Goal: Task Accomplishment & Management: Manage account settings

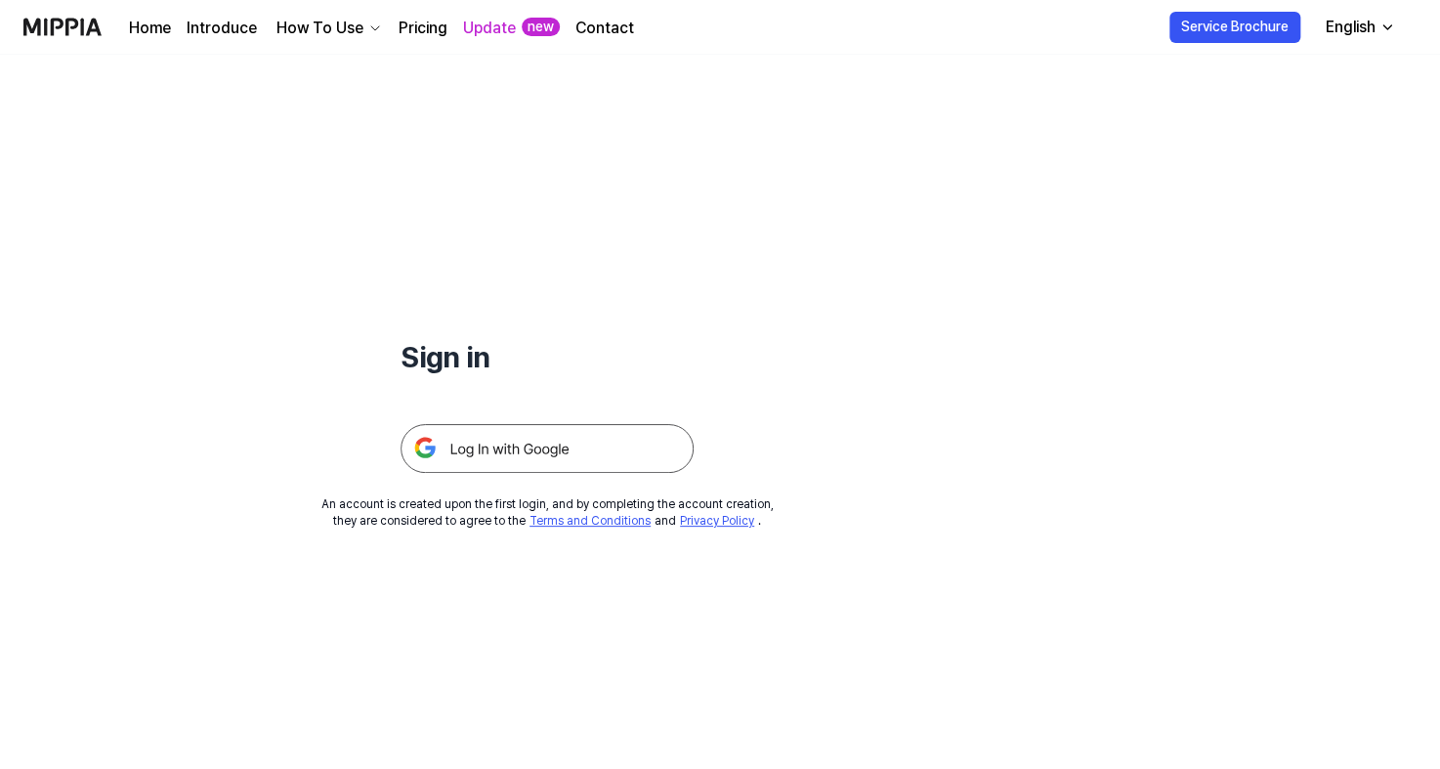
click at [475, 451] on img at bounding box center [547, 448] width 293 height 49
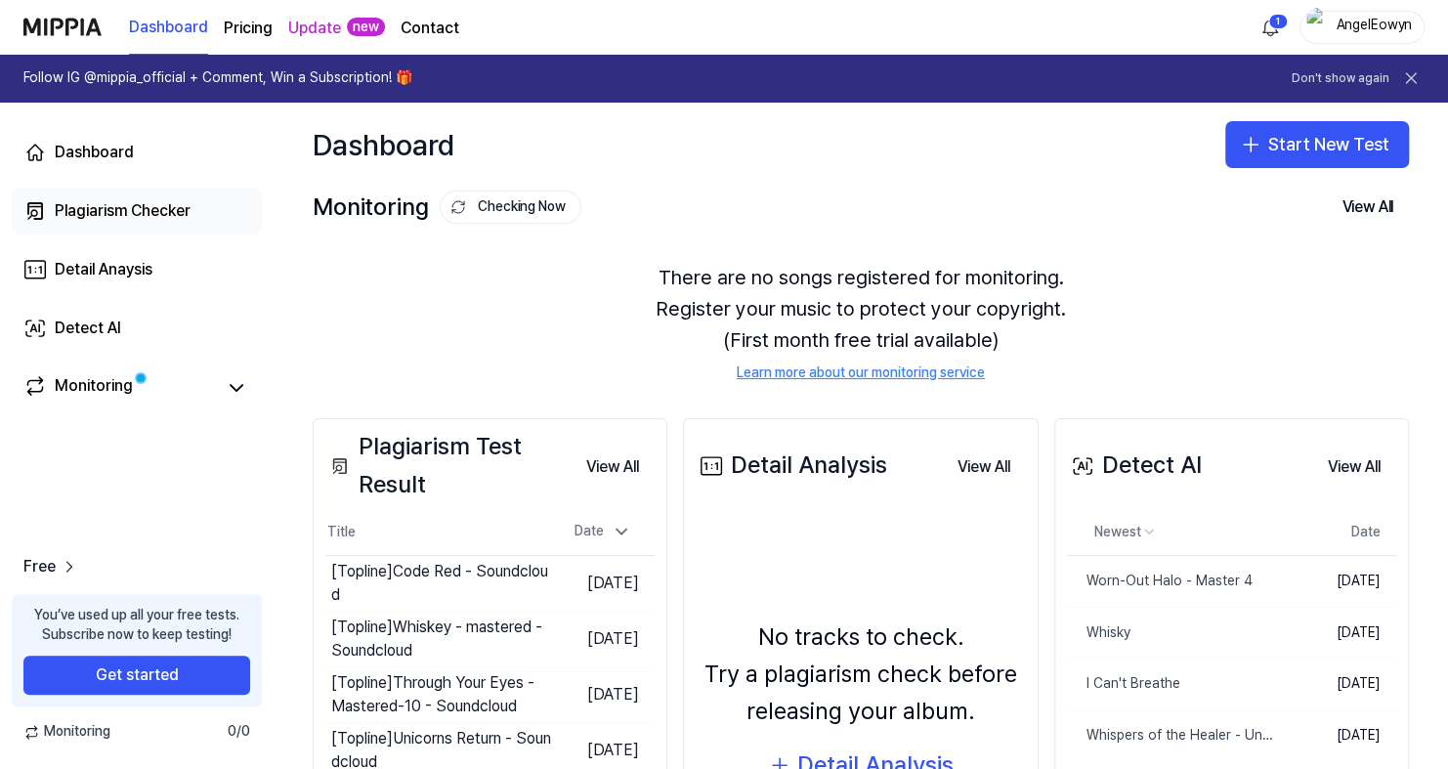
click at [90, 203] on div "Plagiarism Checker" at bounding box center [123, 210] width 136 height 23
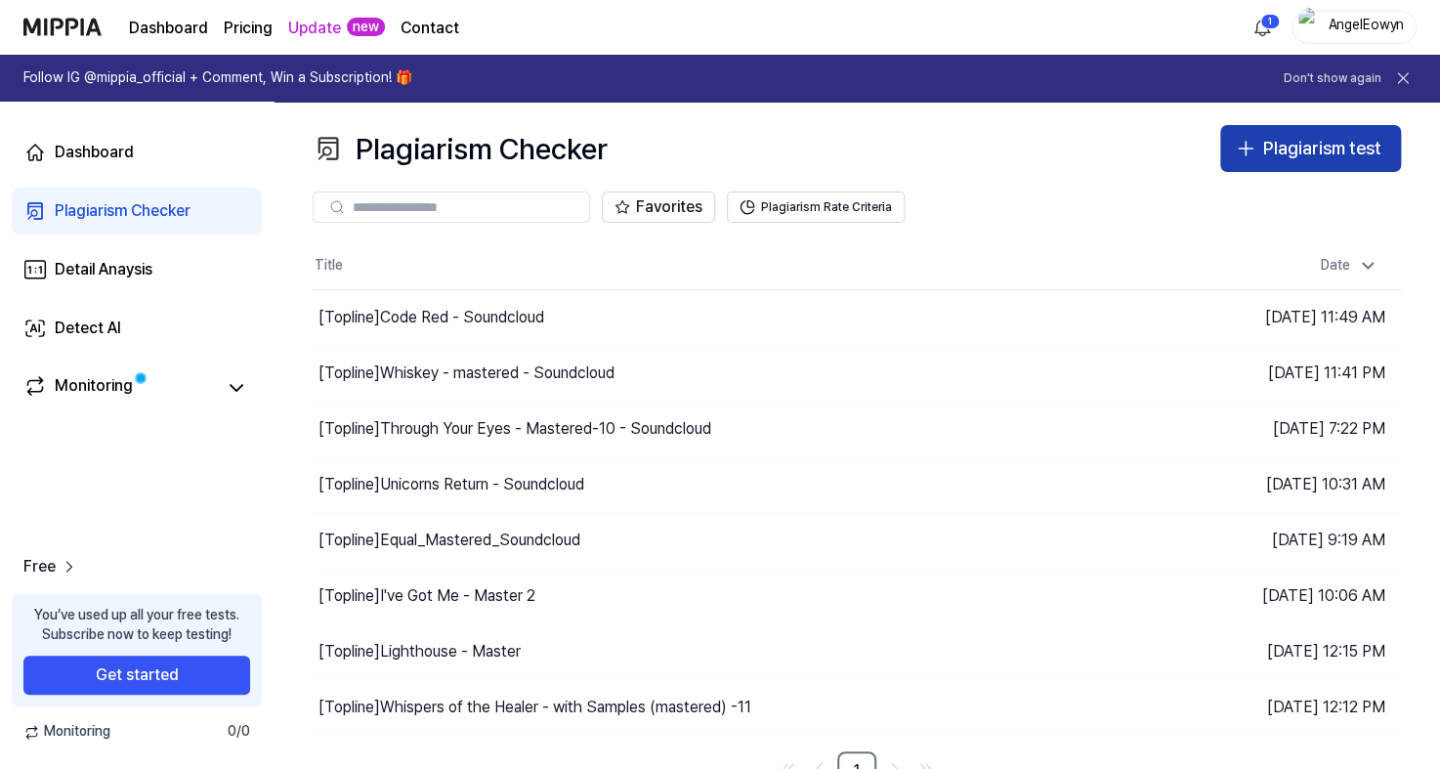
click at [1311, 145] on div "Plagiarism test" at bounding box center [1322, 149] width 118 height 28
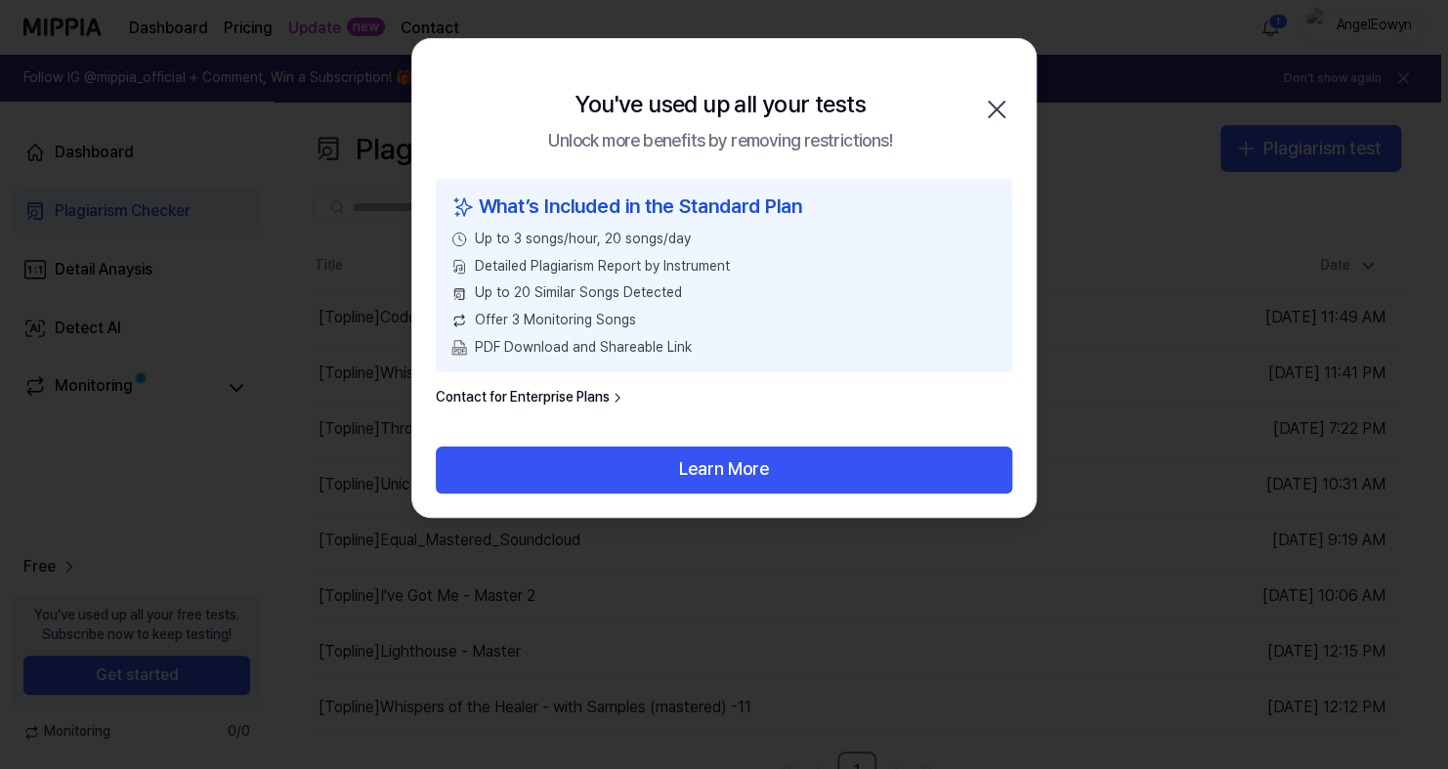
click at [992, 110] on icon "button" at bounding box center [996, 109] width 31 height 31
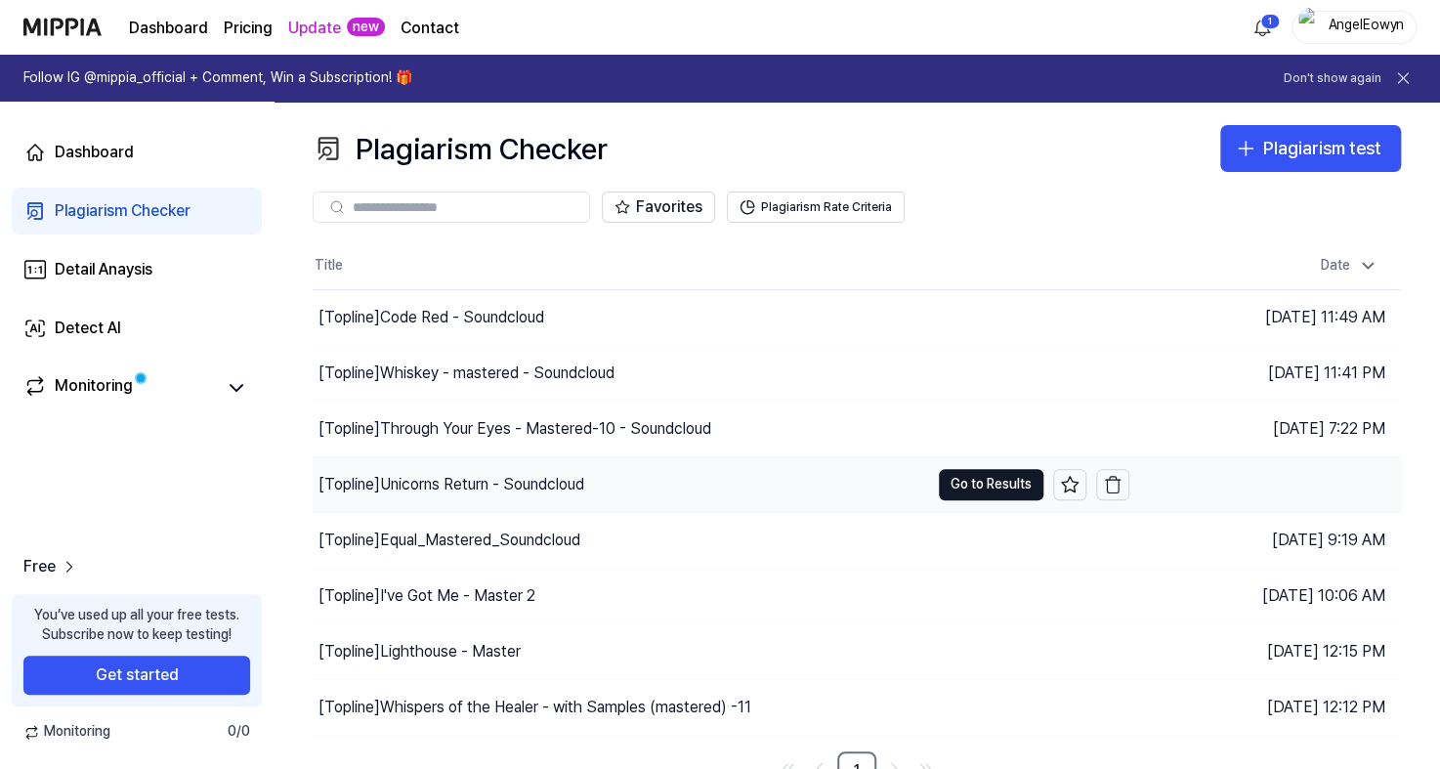
scroll to position [20, 0]
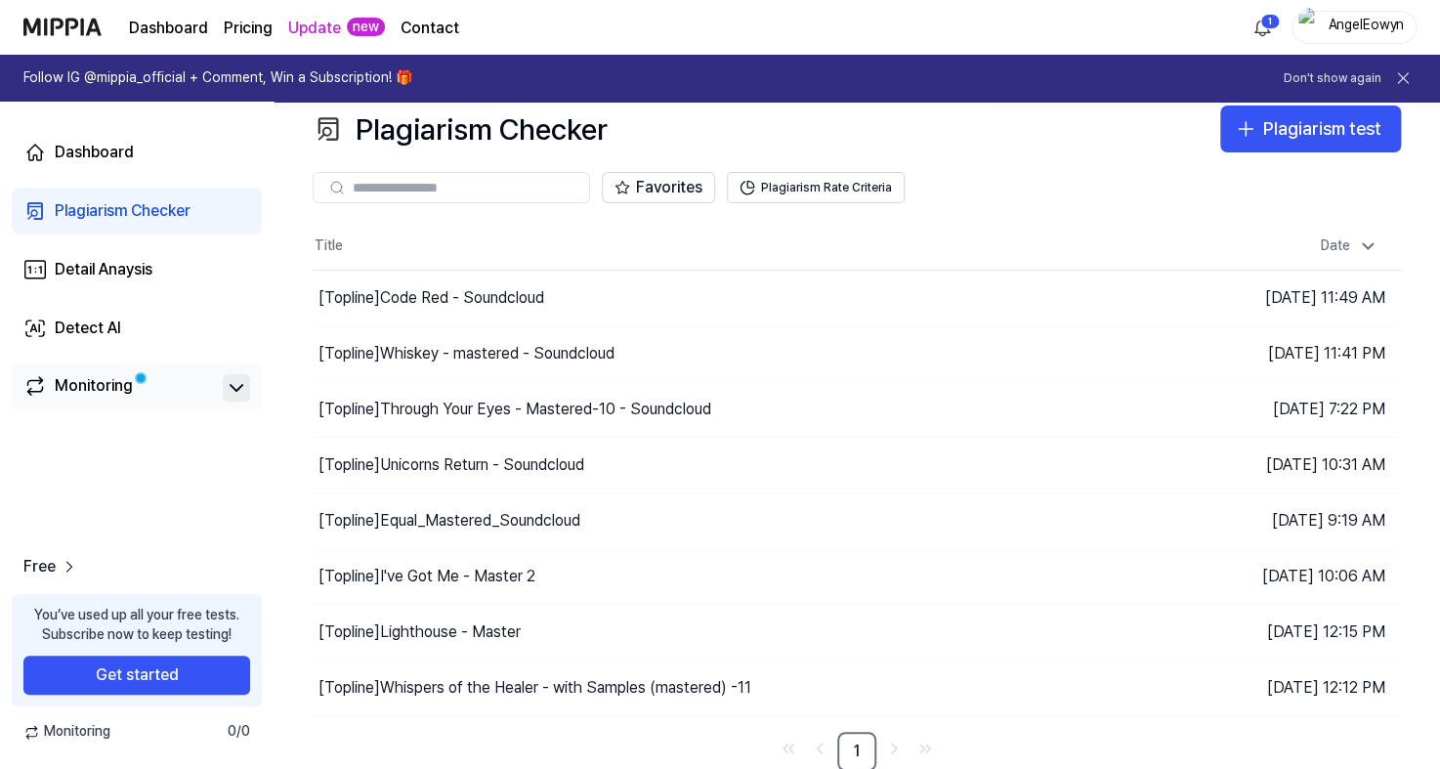
click at [233, 387] on icon at bounding box center [236, 387] width 23 height 23
click at [99, 319] on div "Detect AI" at bounding box center [88, 328] width 66 height 23
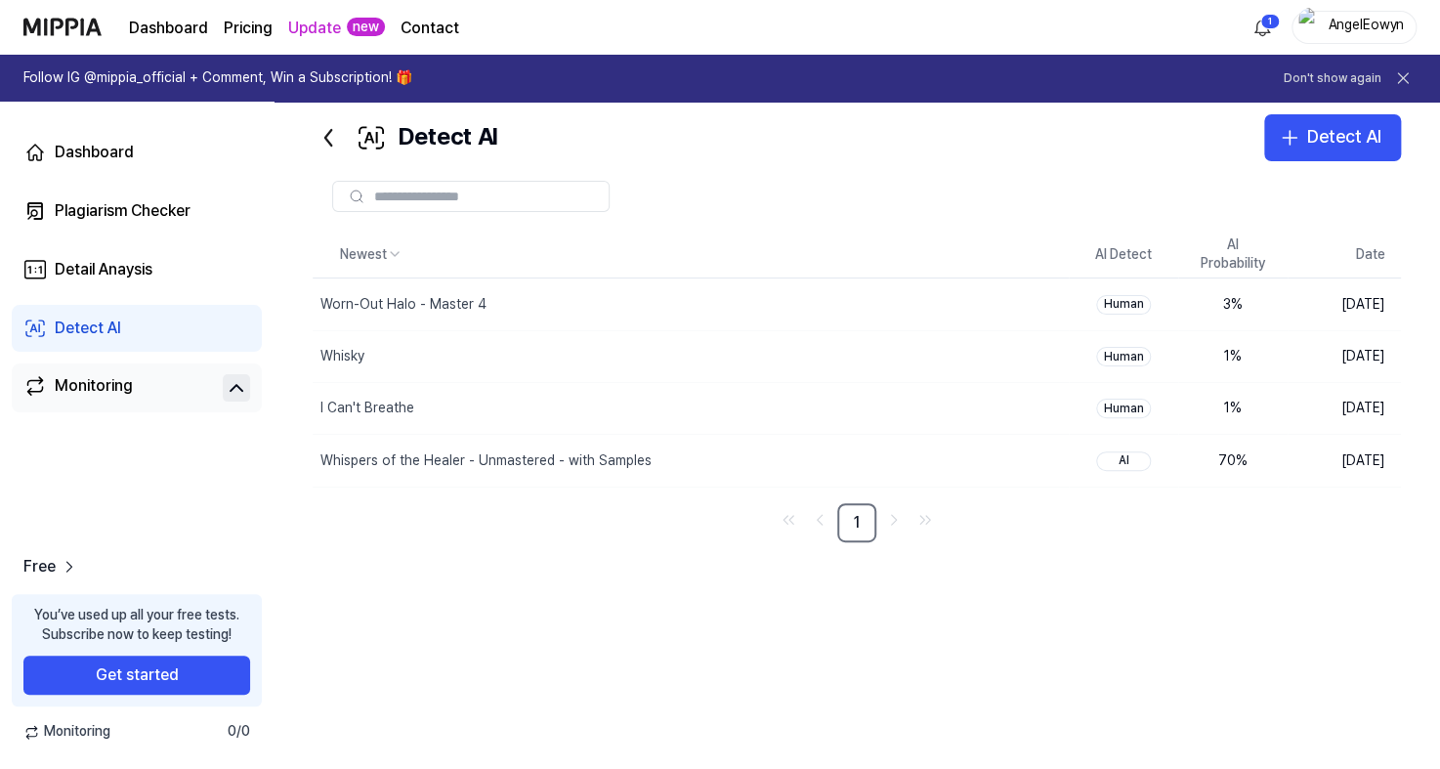
scroll to position [39, 0]
click at [216, 387] on div "Monitoring" at bounding box center [136, 387] width 227 height 27
click at [235, 392] on icon at bounding box center [236, 387] width 23 height 23
click at [329, 136] on icon at bounding box center [328, 136] width 31 height 31
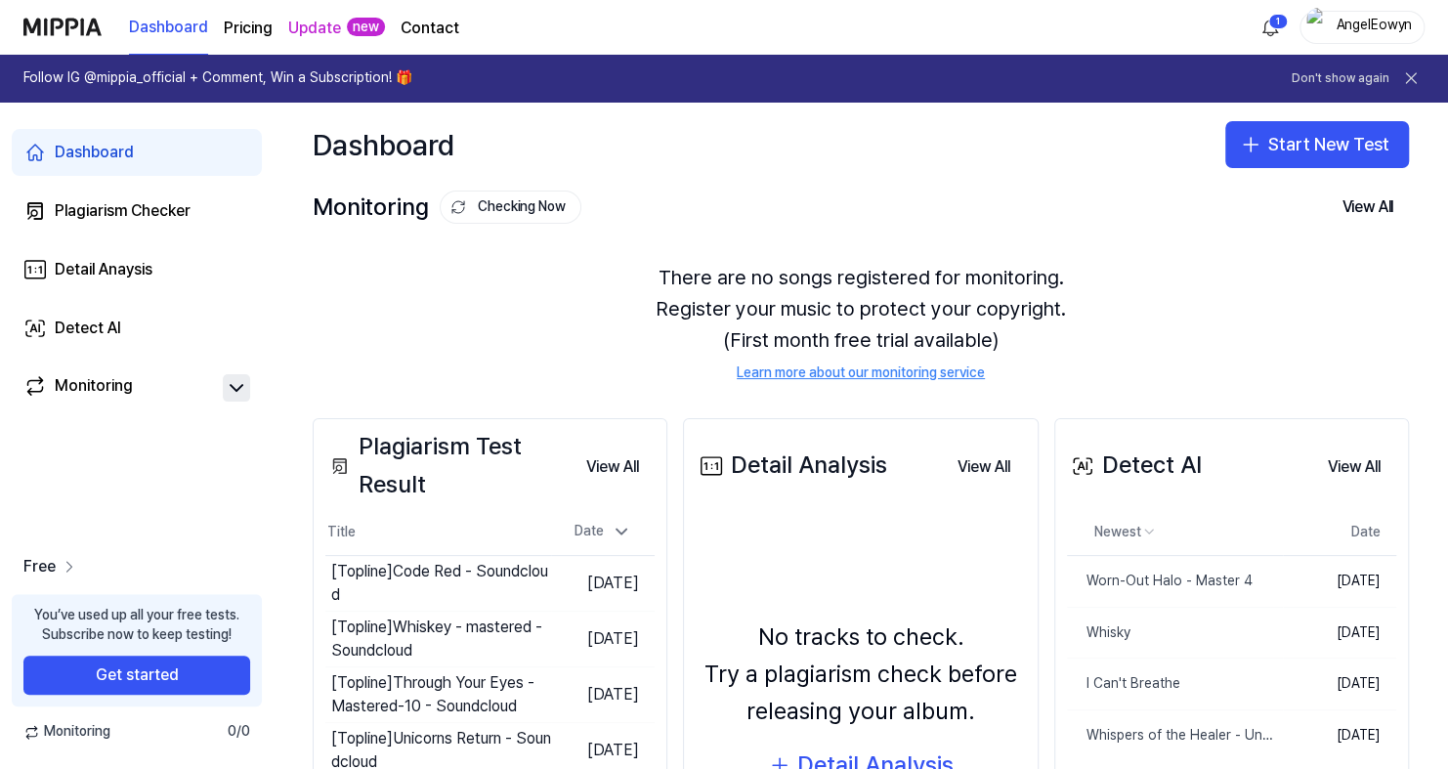
click at [46, 564] on span "Free" at bounding box center [39, 566] width 32 height 23
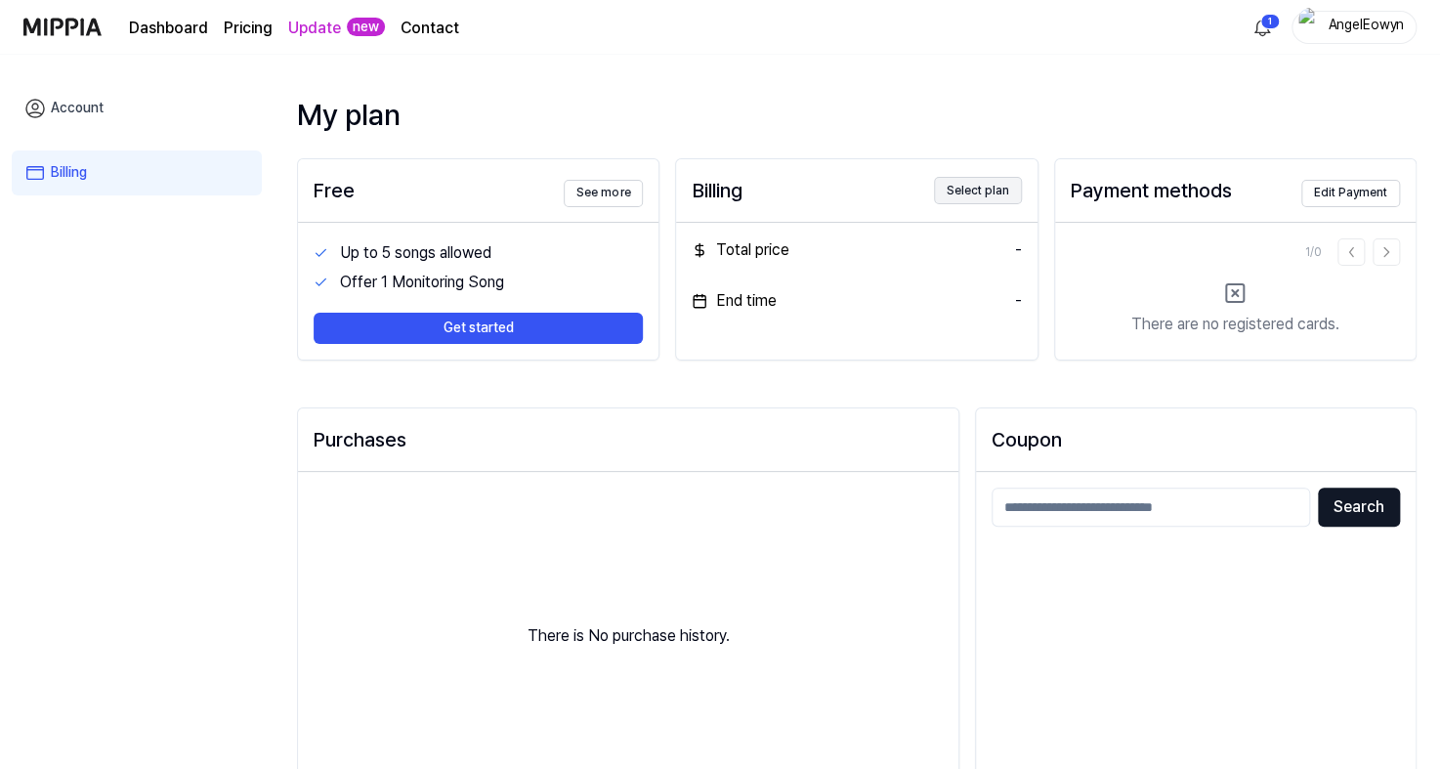
click at [981, 189] on button "Select plan" at bounding box center [978, 190] width 88 height 27
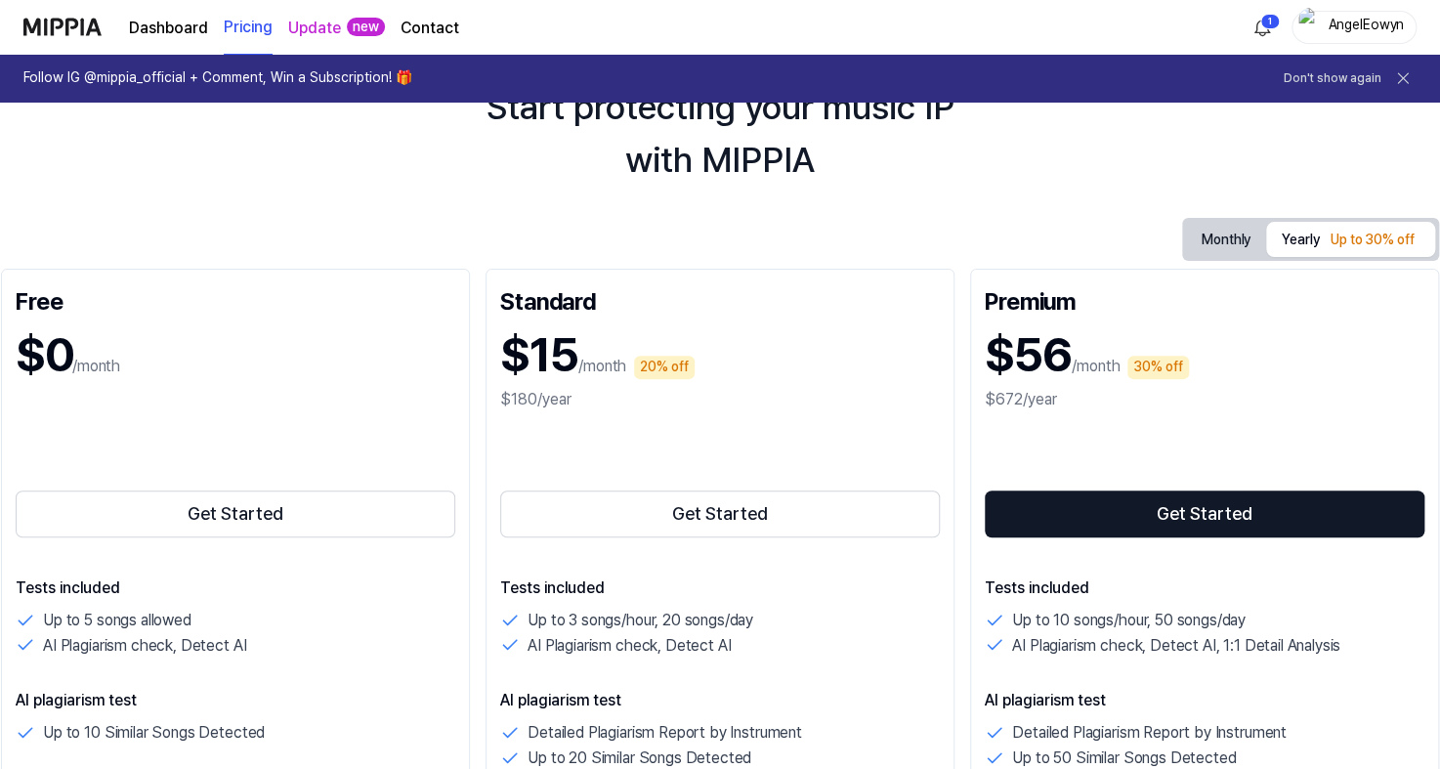
scroll to position [98, 0]
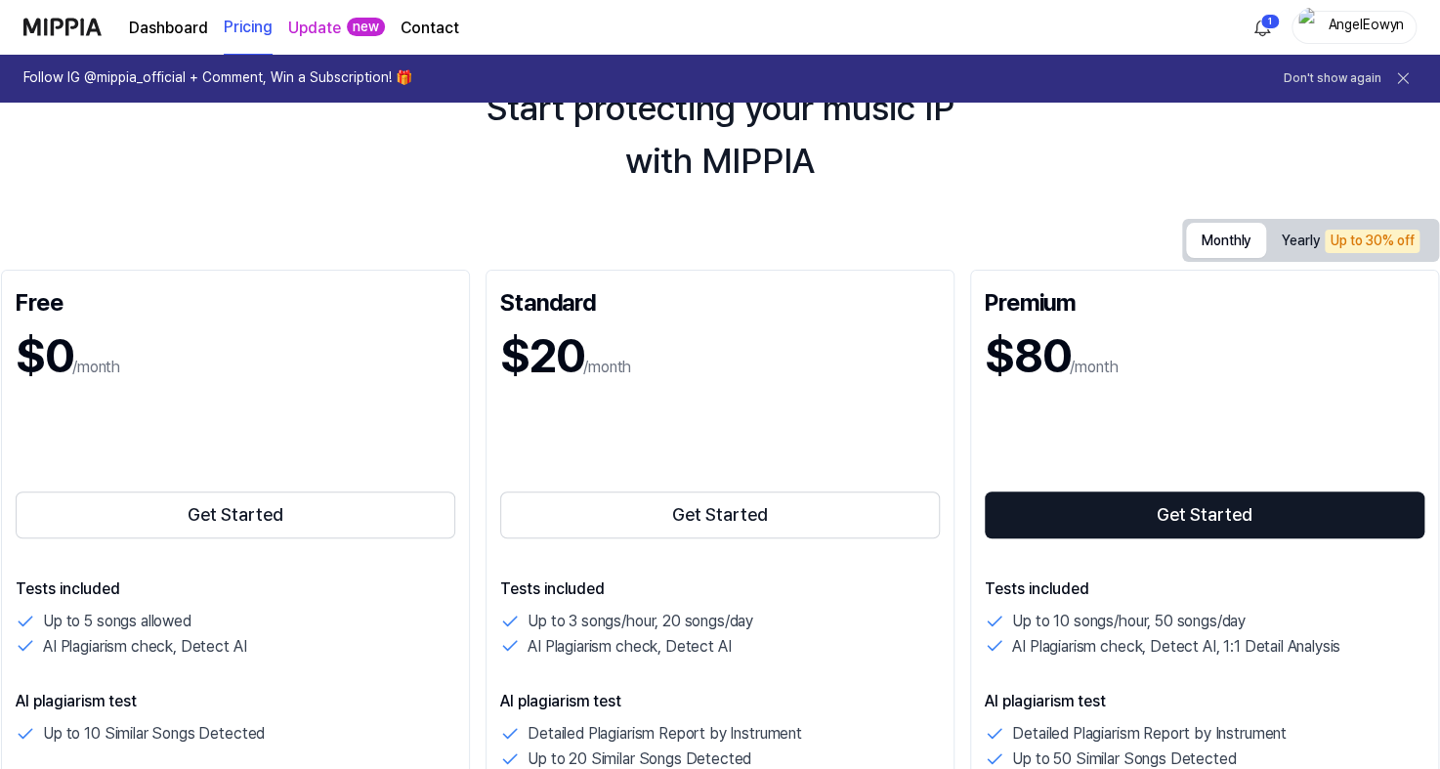
click at [1214, 234] on button "Monthly" at bounding box center [1226, 240] width 80 height 35
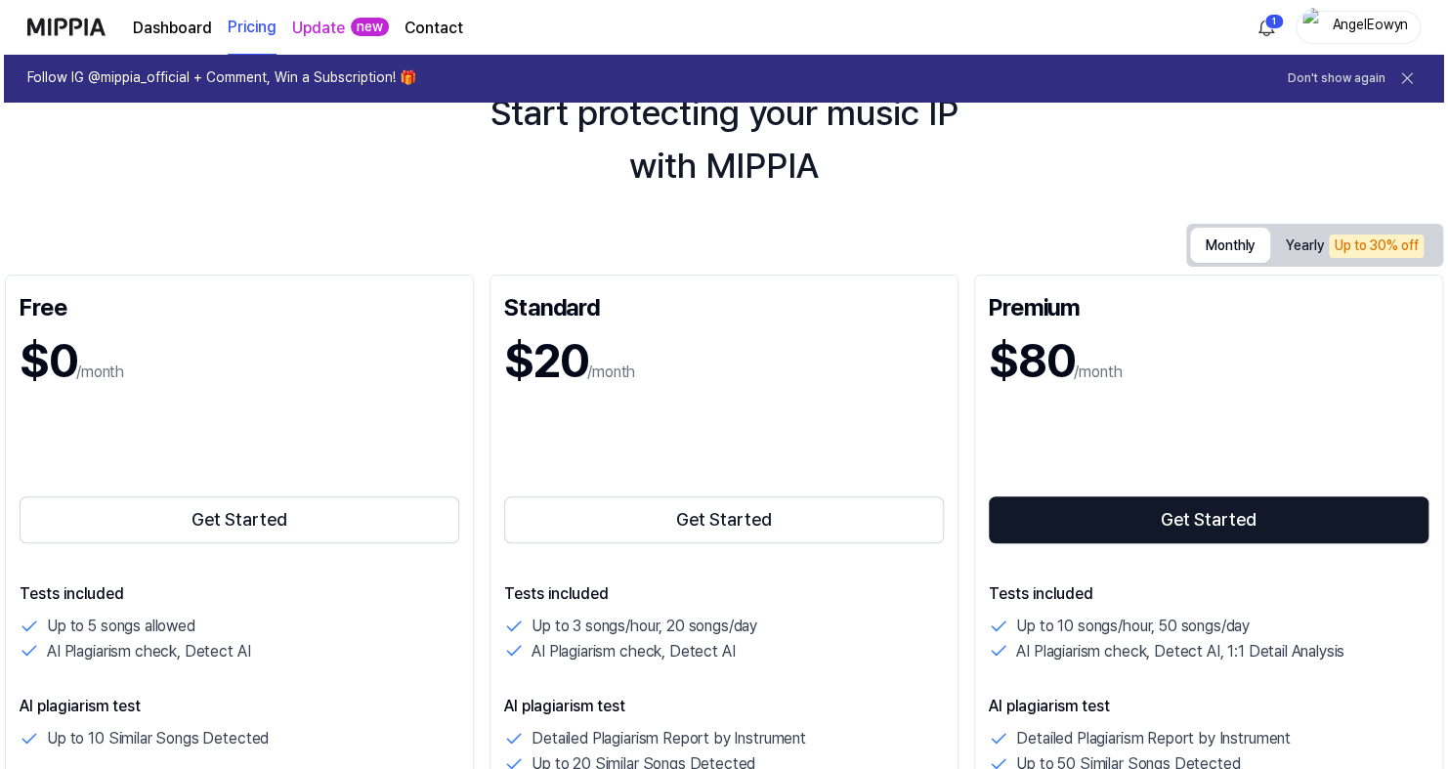
scroll to position [0, 0]
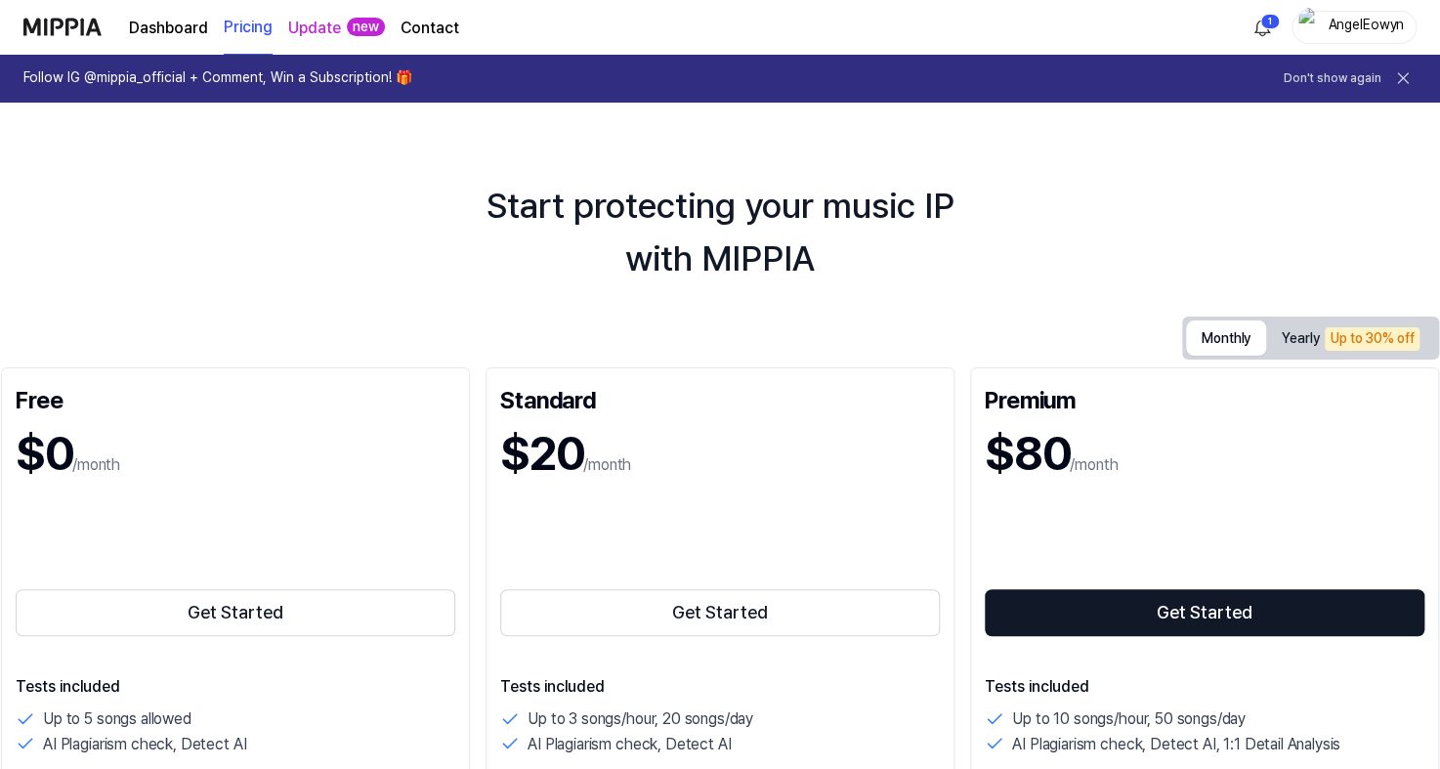
click at [157, 21] on link "Dashboard" at bounding box center [168, 28] width 79 height 23
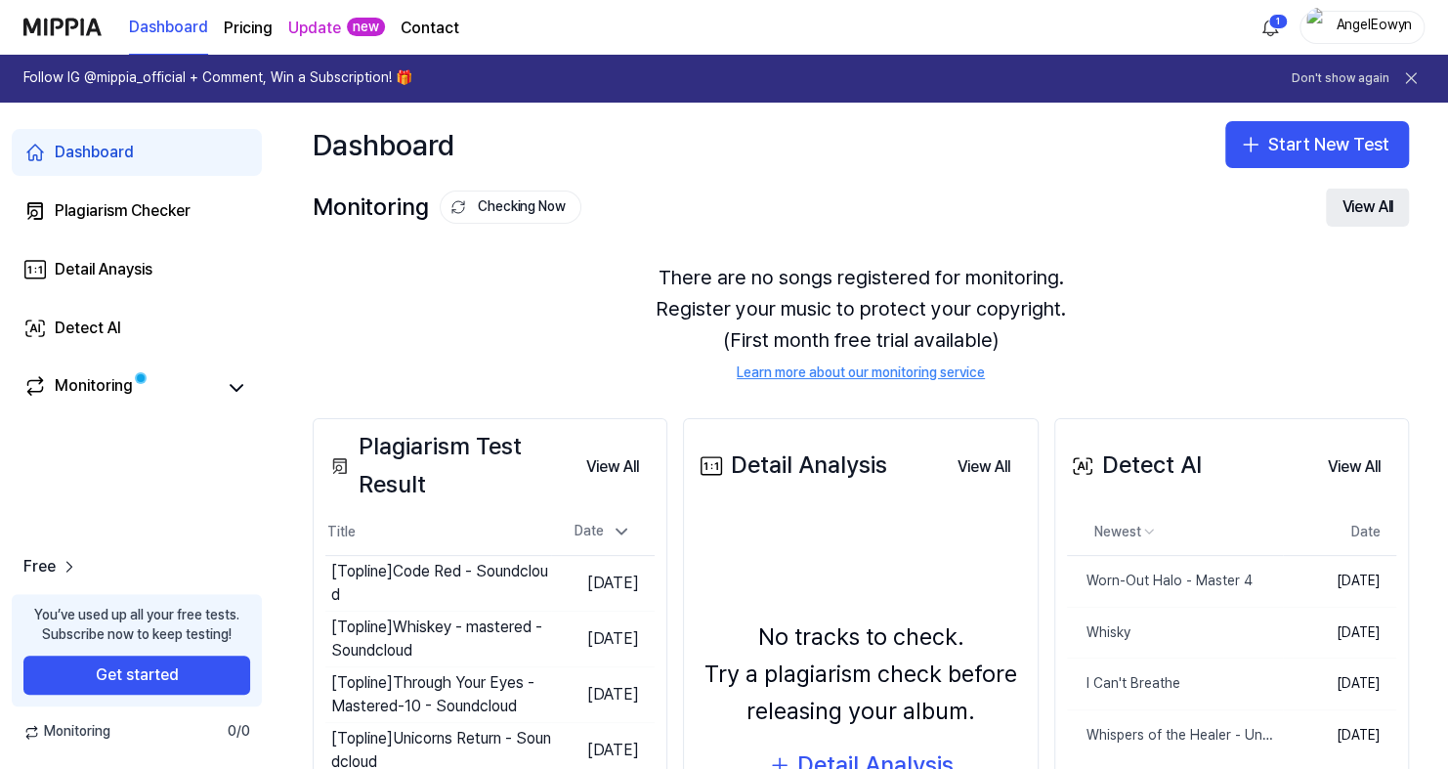
click at [1354, 210] on button "View All" at bounding box center [1367, 207] width 83 height 39
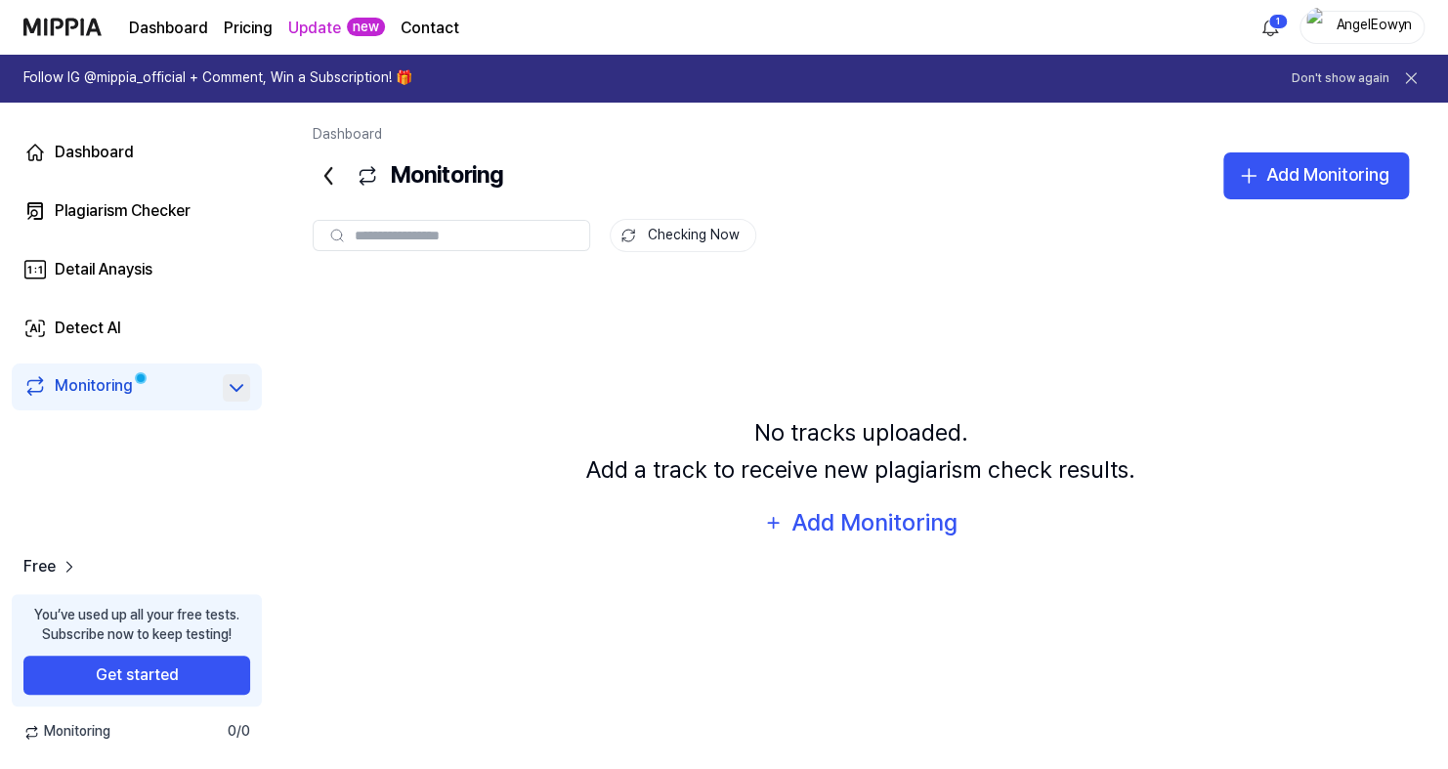
click at [236, 388] on icon at bounding box center [236, 387] width 23 height 23
click at [108, 389] on div "Monitoring" at bounding box center [94, 387] width 78 height 27
click at [869, 519] on div "Add Monitoring" at bounding box center [873, 522] width 169 height 37
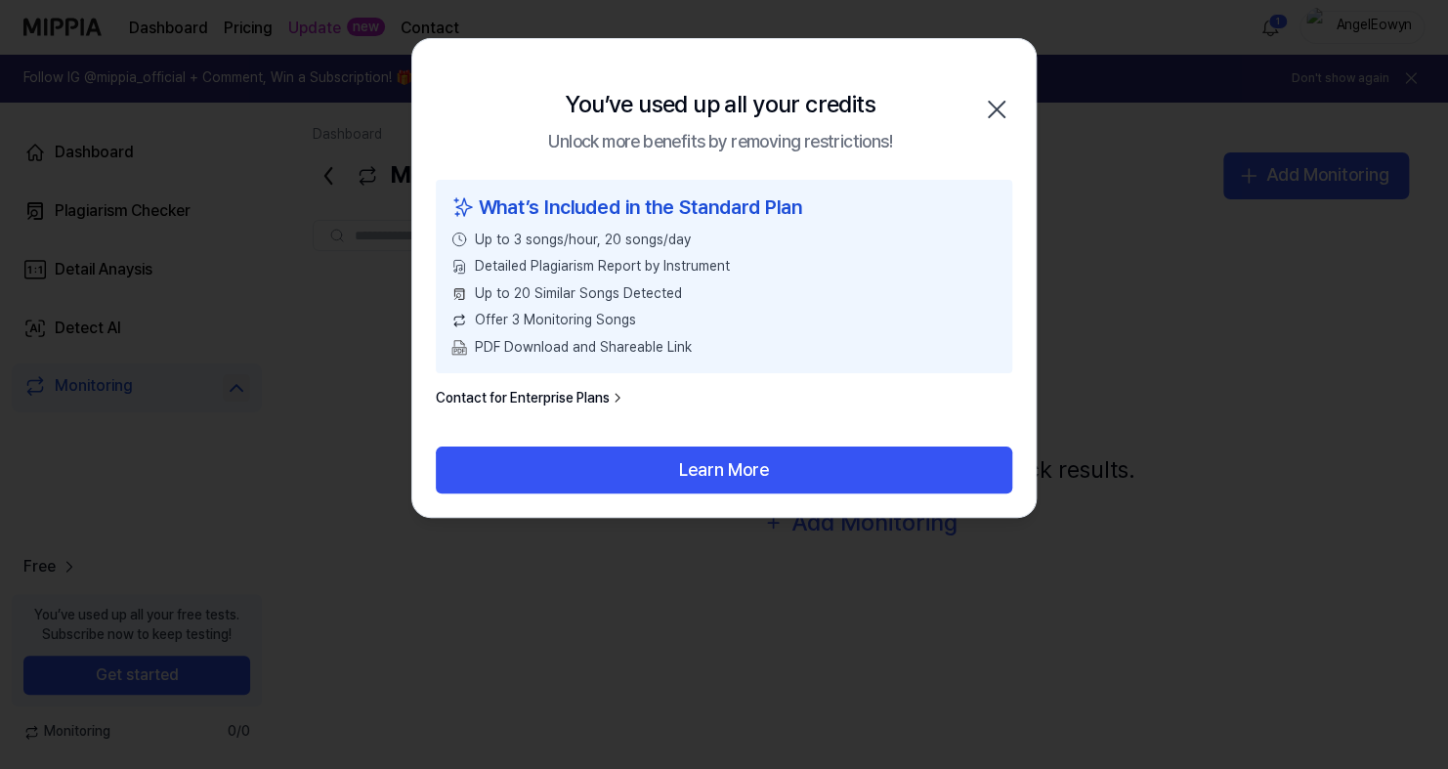
click at [994, 108] on icon "button" at bounding box center [996, 109] width 31 height 31
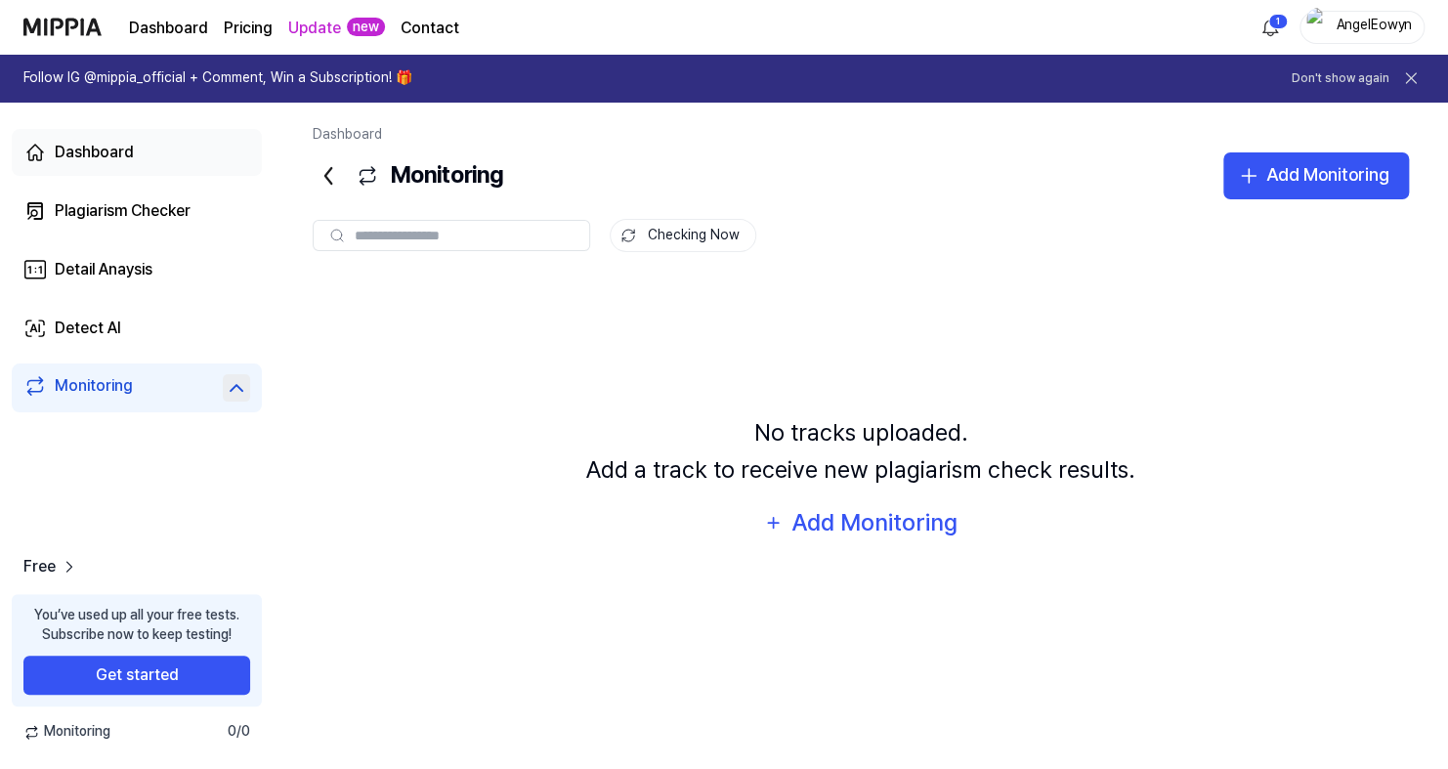
click at [105, 156] on div "Dashboard" at bounding box center [94, 152] width 79 height 23
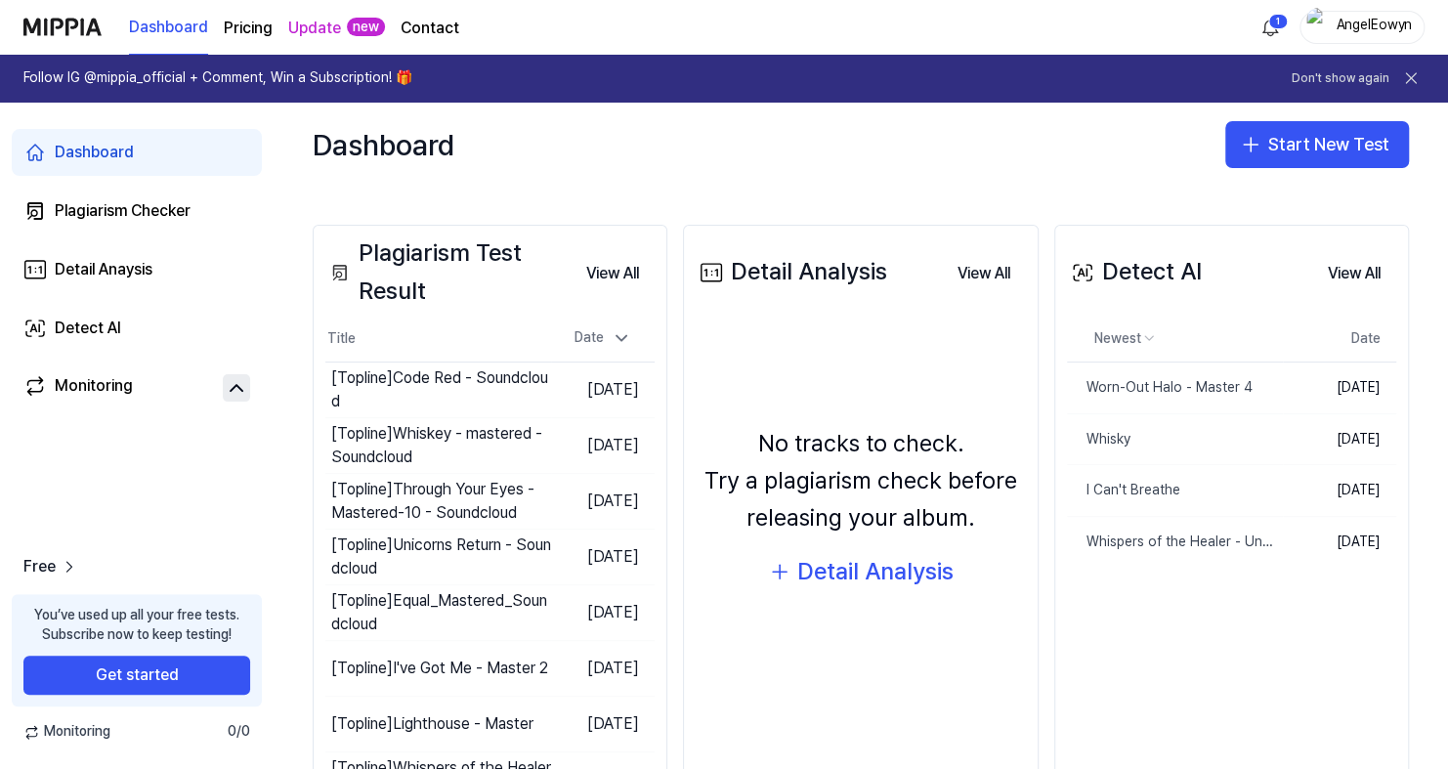
scroll to position [192, 0]
click at [1232, 385] on button "Delete" at bounding box center [1242, 388] width 81 height 31
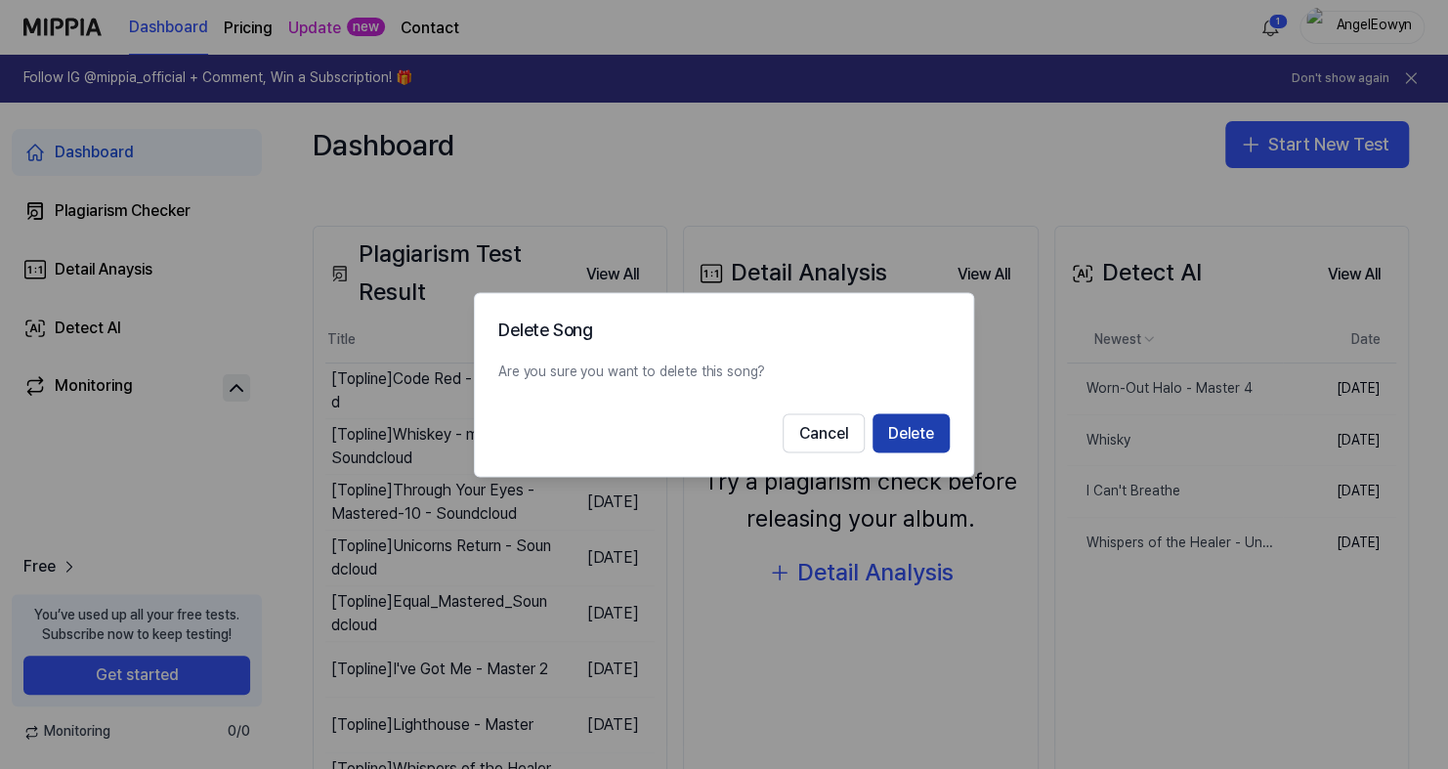
click at [911, 436] on button "Delete" at bounding box center [910, 432] width 77 height 39
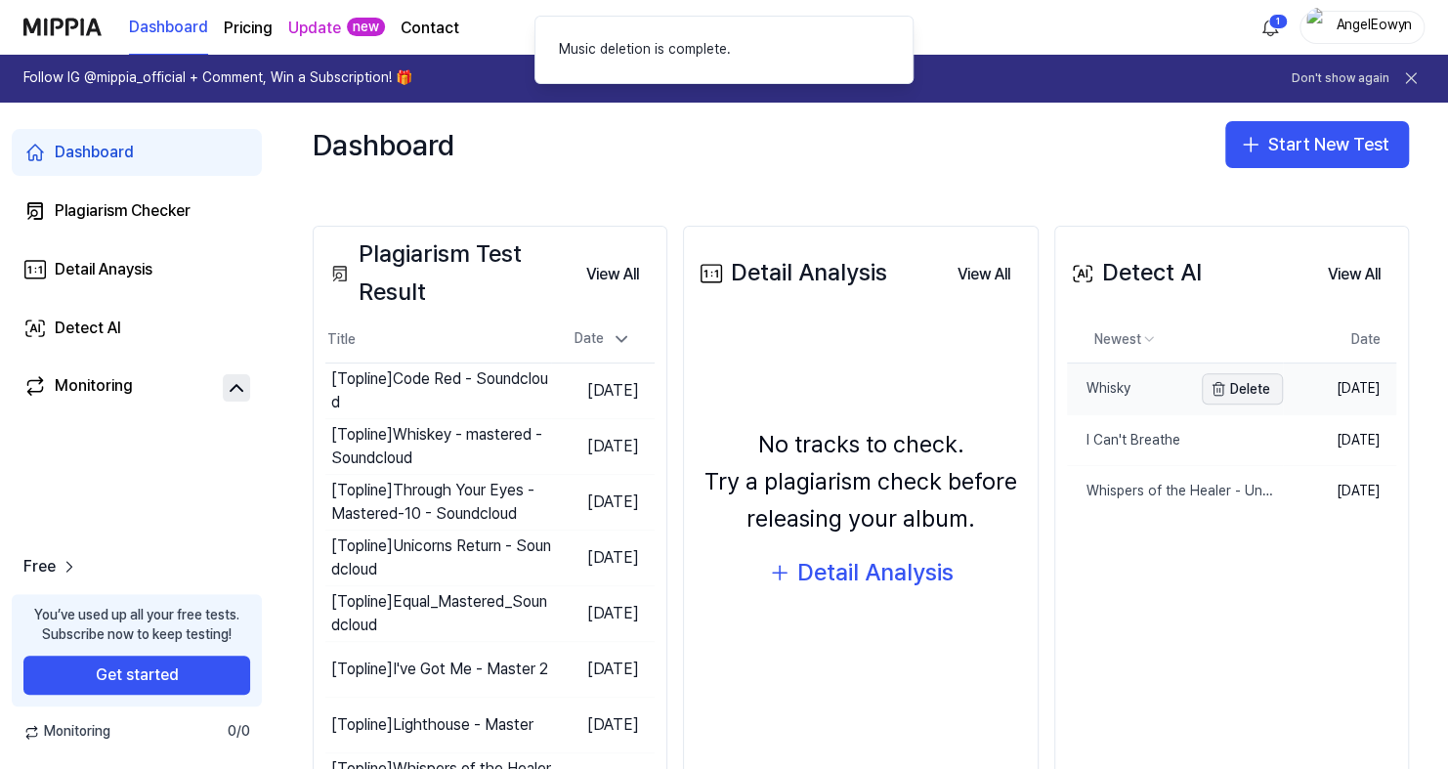
click at [1241, 389] on button "Delete" at bounding box center [1242, 388] width 81 height 31
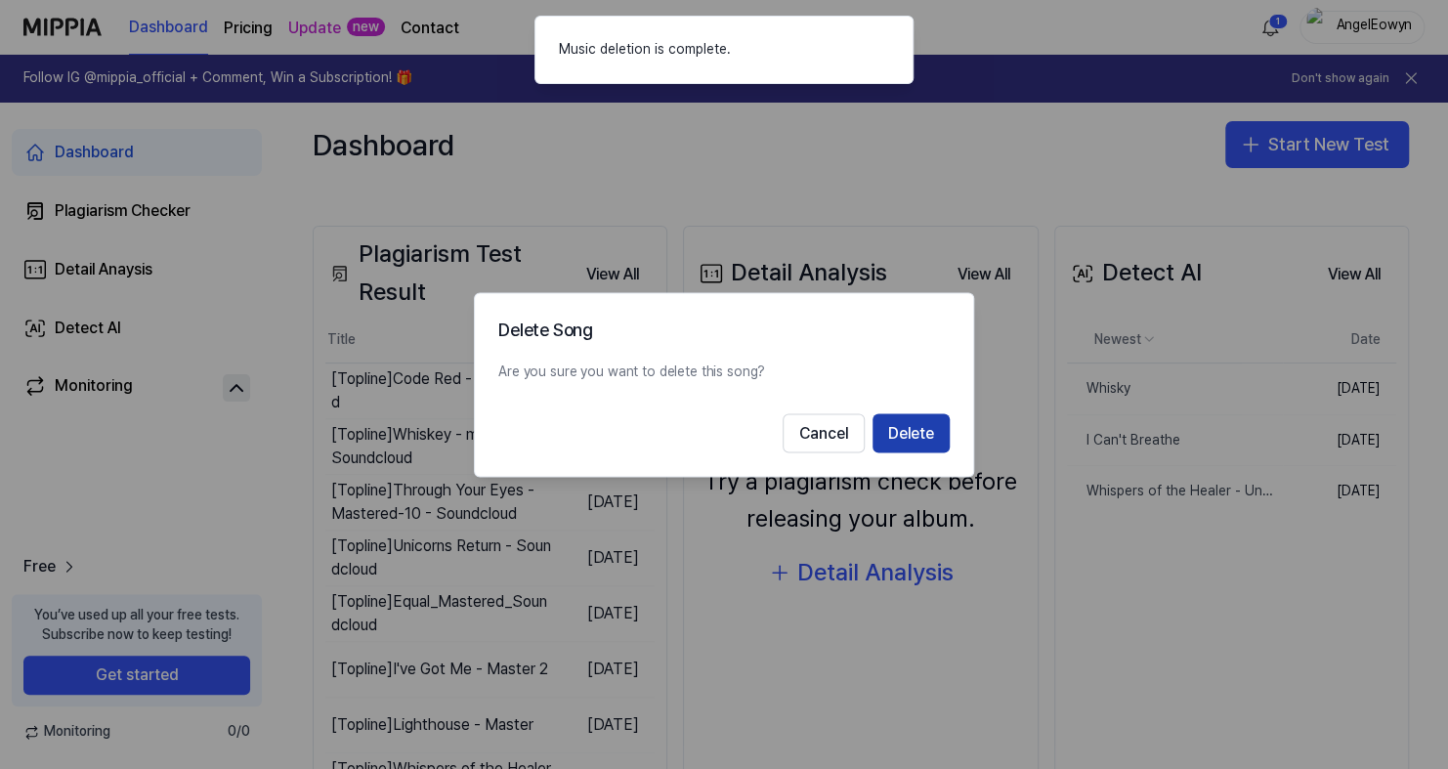
click at [912, 435] on button "Delete" at bounding box center [910, 432] width 77 height 39
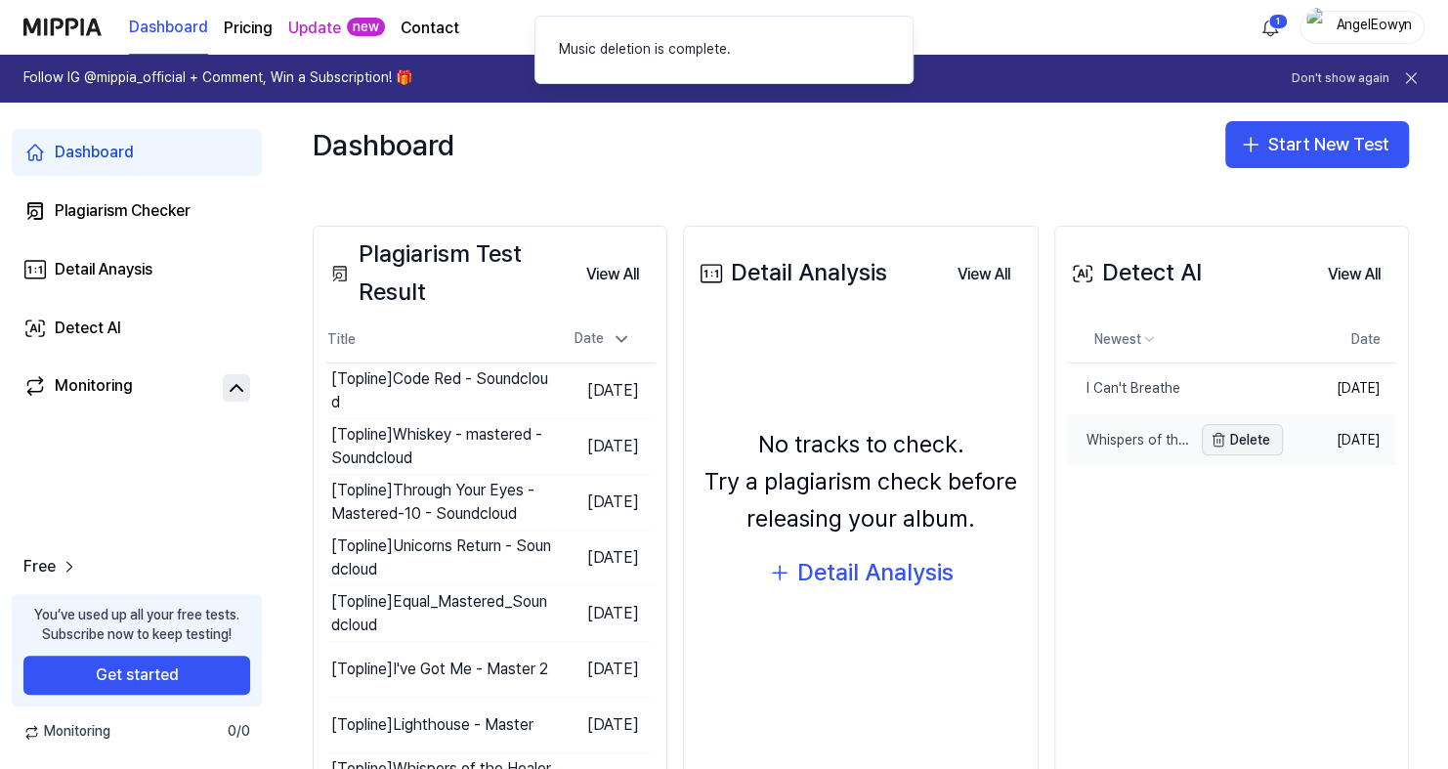
click at [1255, 433] on button "Delete" at bounding box center [1242, 439] width 81 height 31
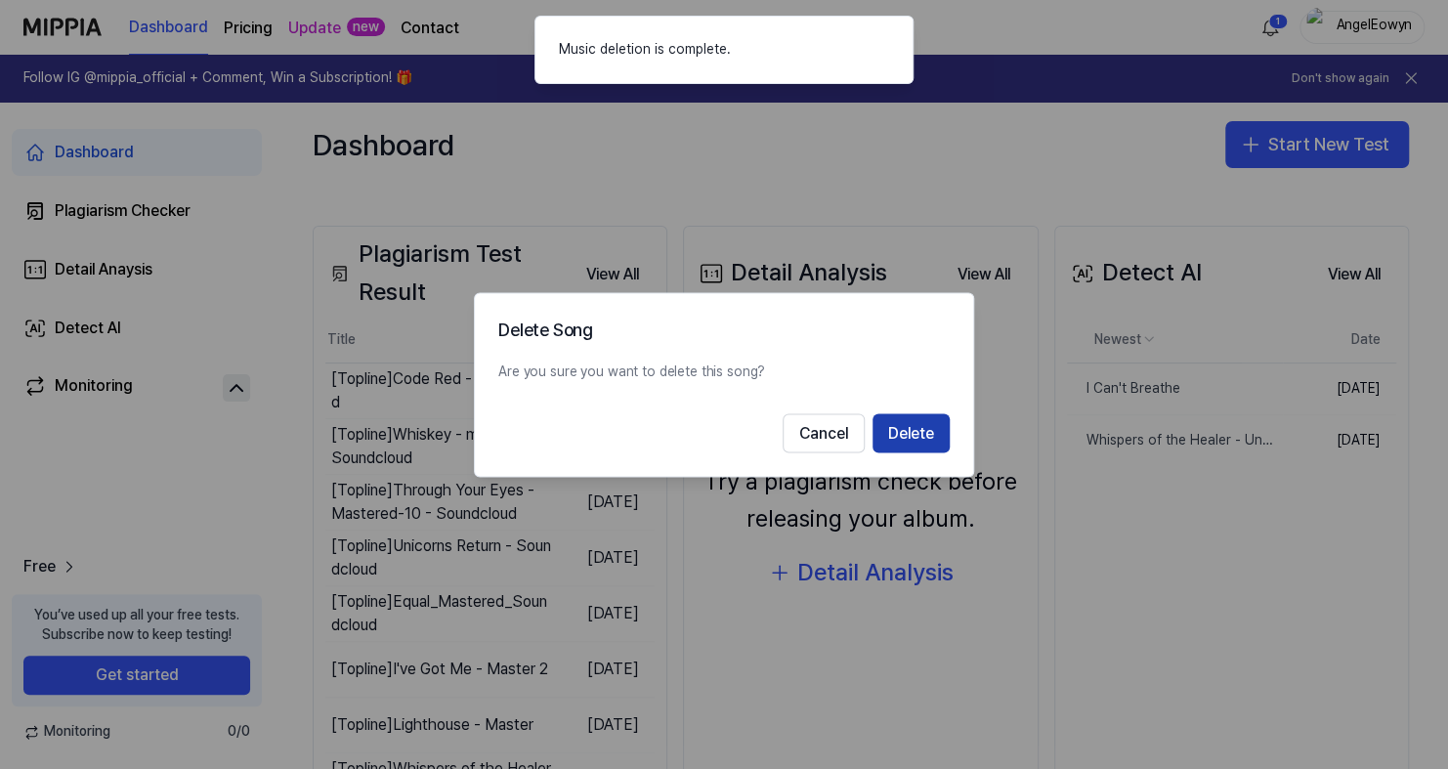
click at [908, 431] on button "Delete" at bounding box center [910, 432] width 77 height 39
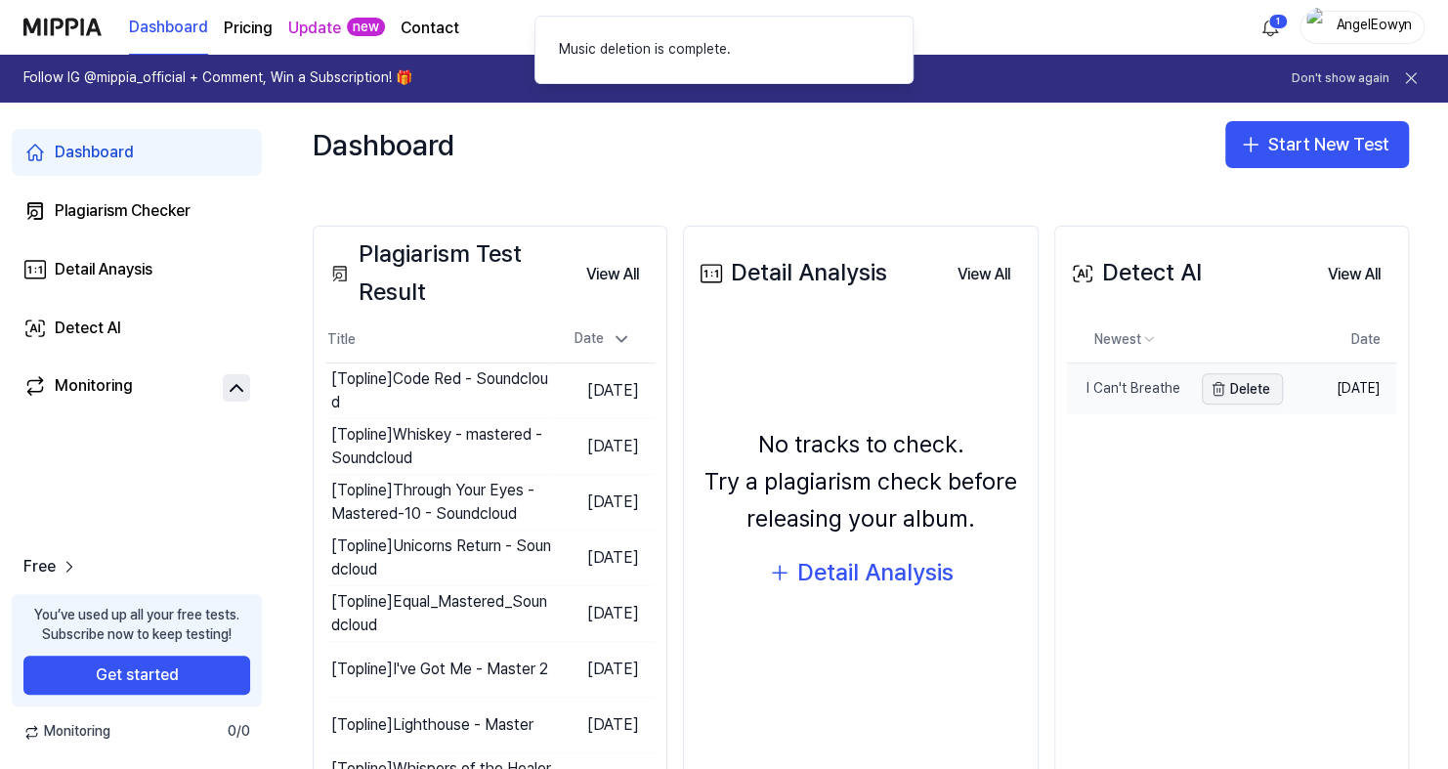
click at [1240, 383] on button "Delete" at bounding box center [1242, 388] width 81 height 31
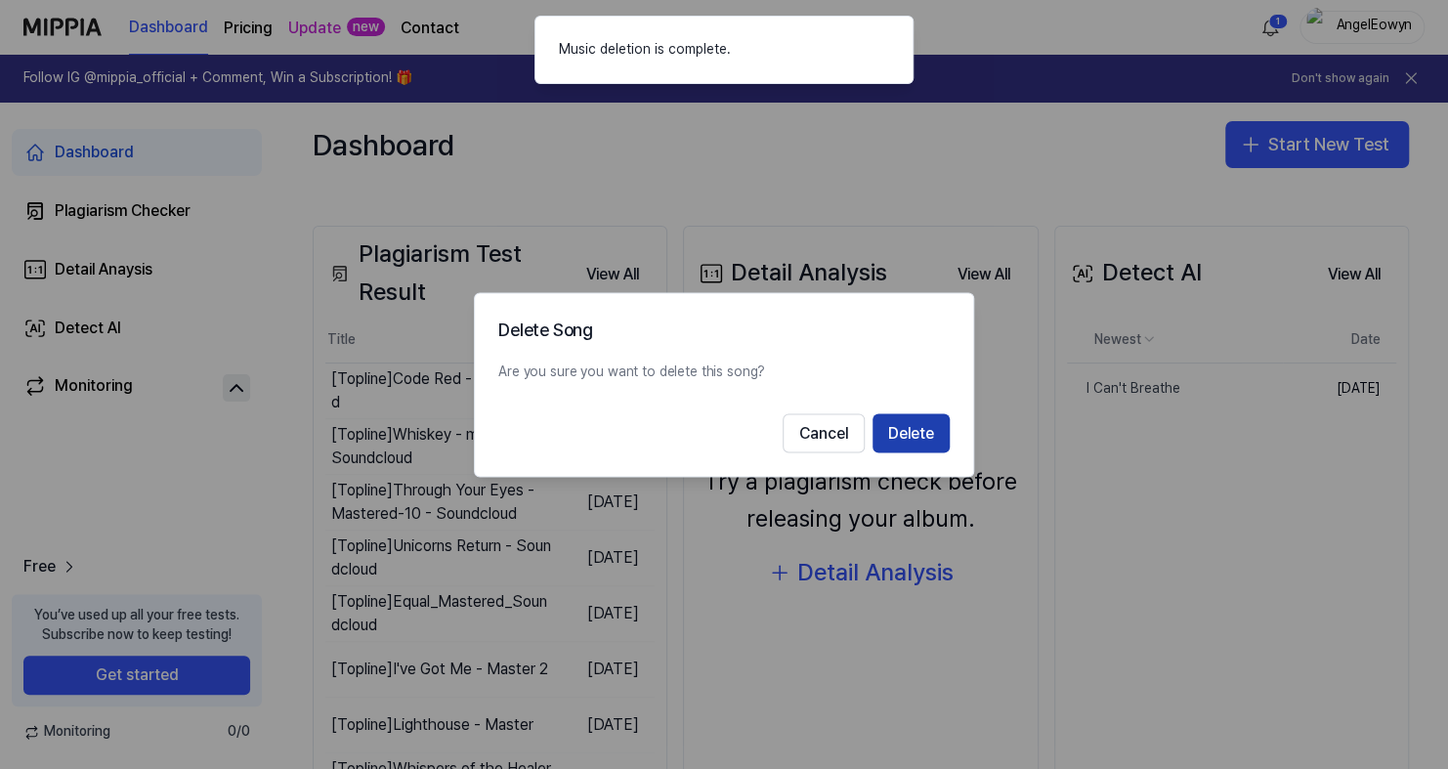
click at [907, 434] on button "Delete" at bounding box center [910, 432] width 77 height 39
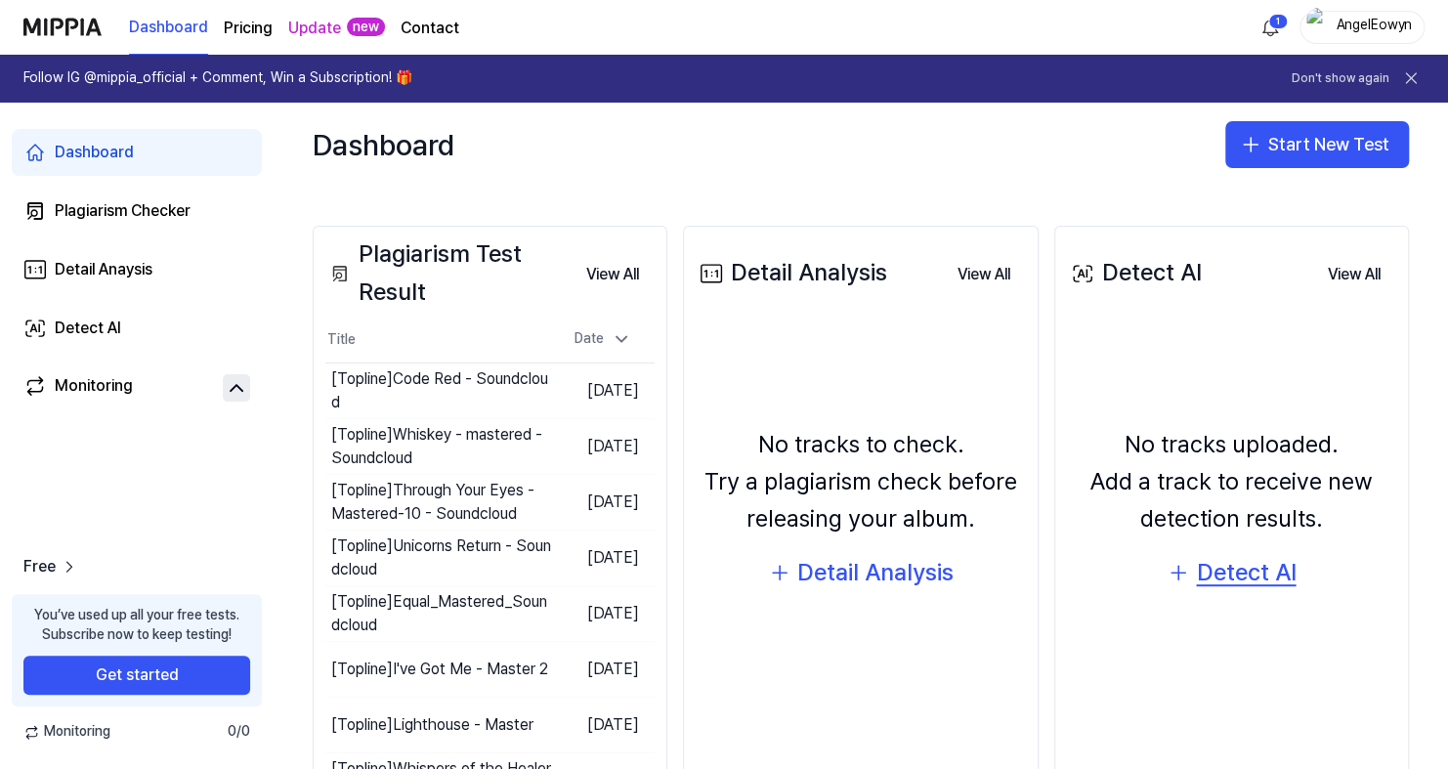
click at [1228, 567] on div "Detect AI" at bounding box center [1246, 572] width 100 height 37
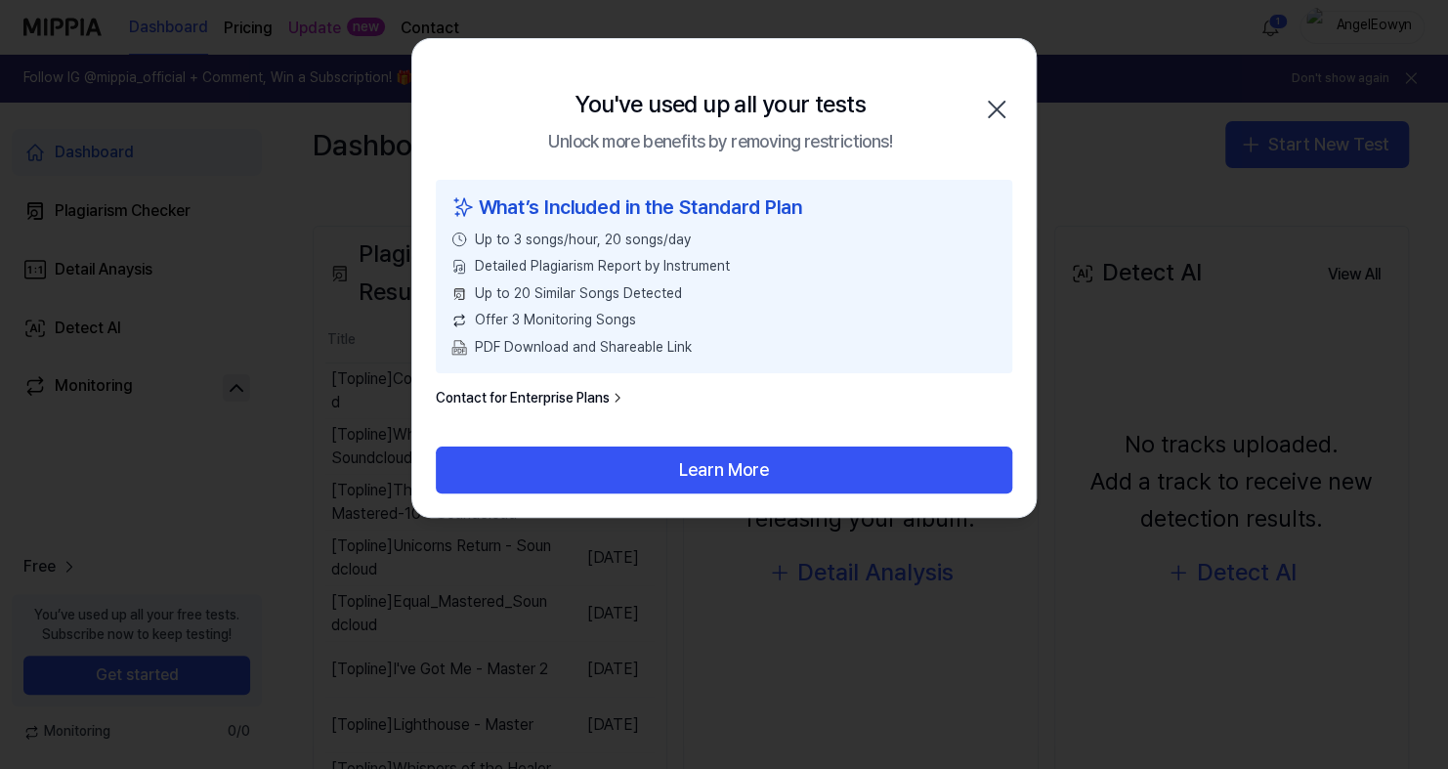
click at [998, 106] on icon "button" at bounding box center [997, 110] width 16 height 16
